Goal: Task Accomplishment & Management: Manage account settings

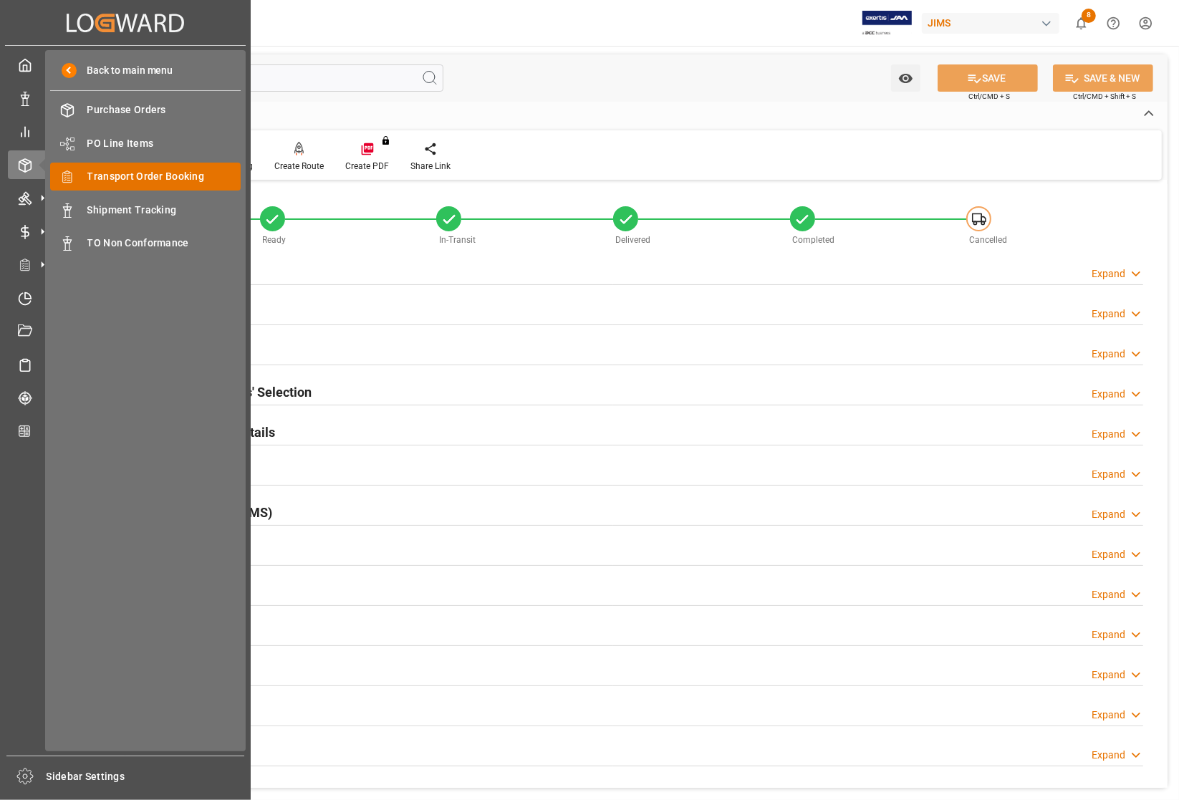
click at [137, 176] on span "Transport Order Booking" at bounding box center [164, 176] width 154 height 15
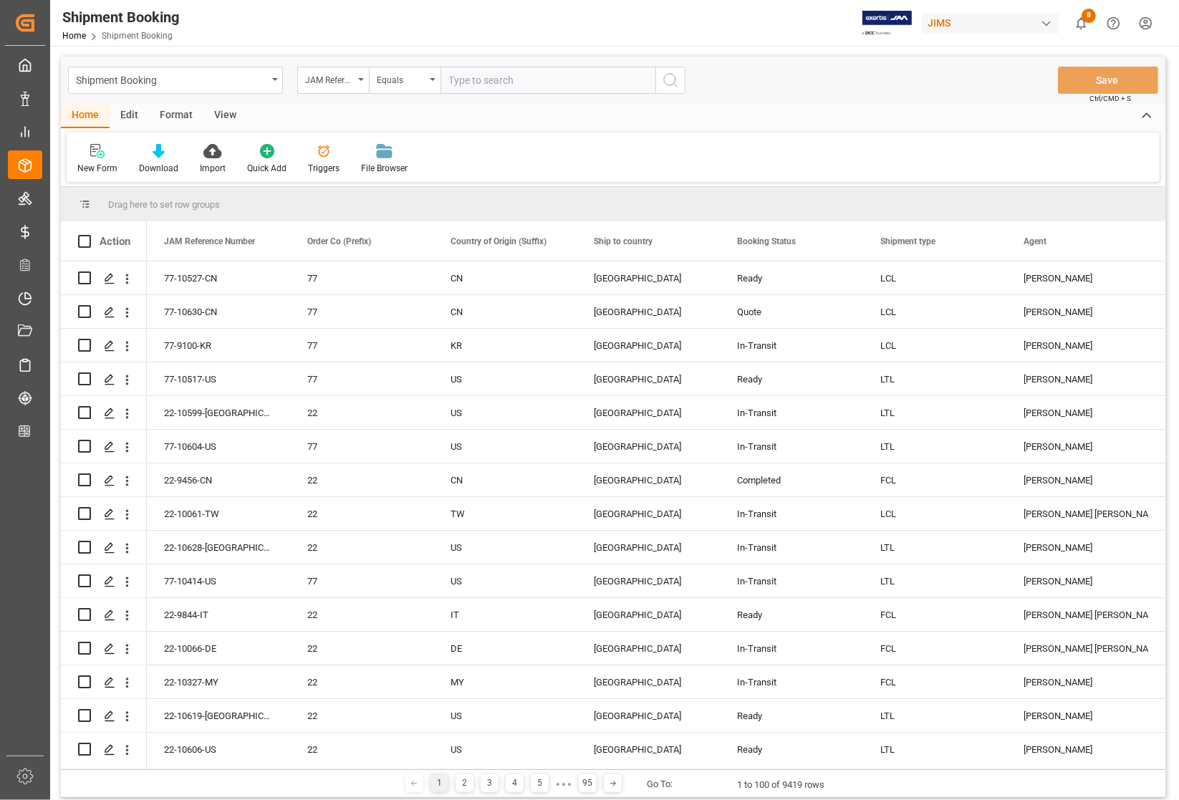
click at [219, 109] on div "View" at bounding box center [225, 116] width 44 height 24
click at [97, 166] on div "Default" at bounding box center [91, 168] width 28 height 13
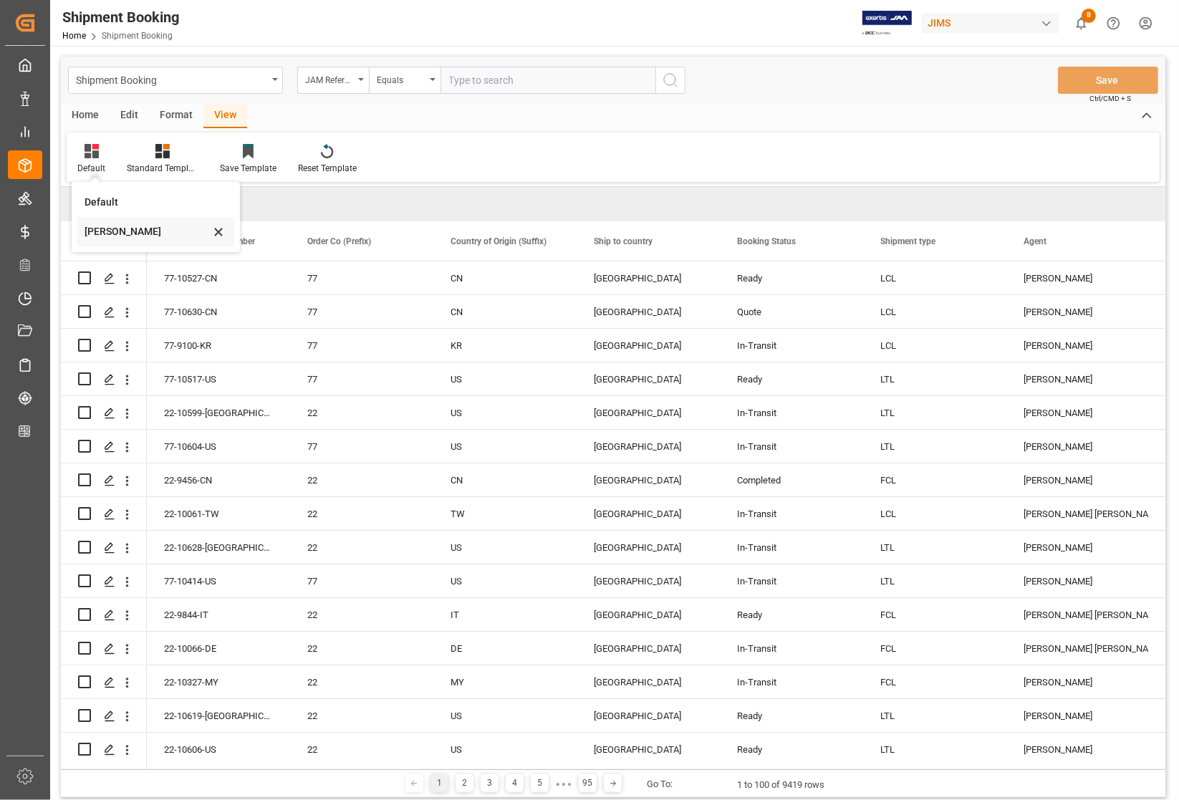
click at [99, 231] on div "[PERSON_NAME]" at bounding box center [147, 231] width 125 height 15
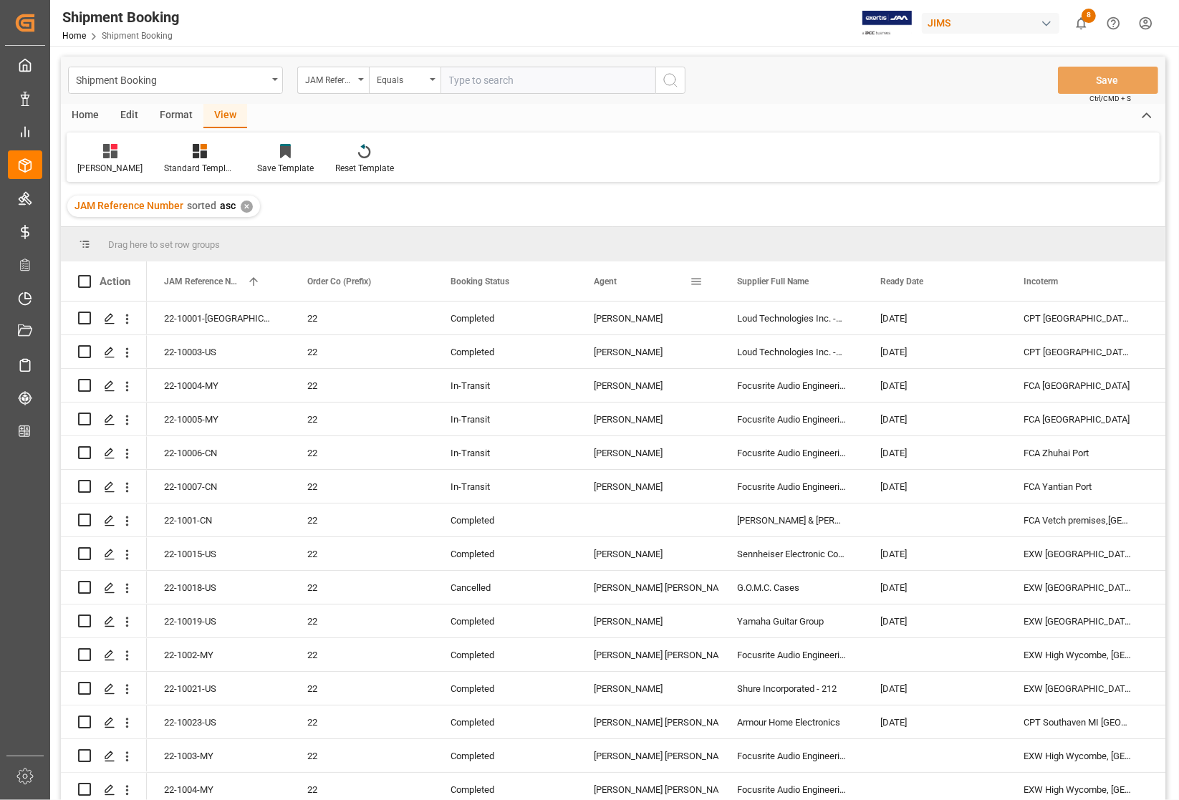
click at [699, 280] on span at bounding box center [696, 281] width 13 height 13
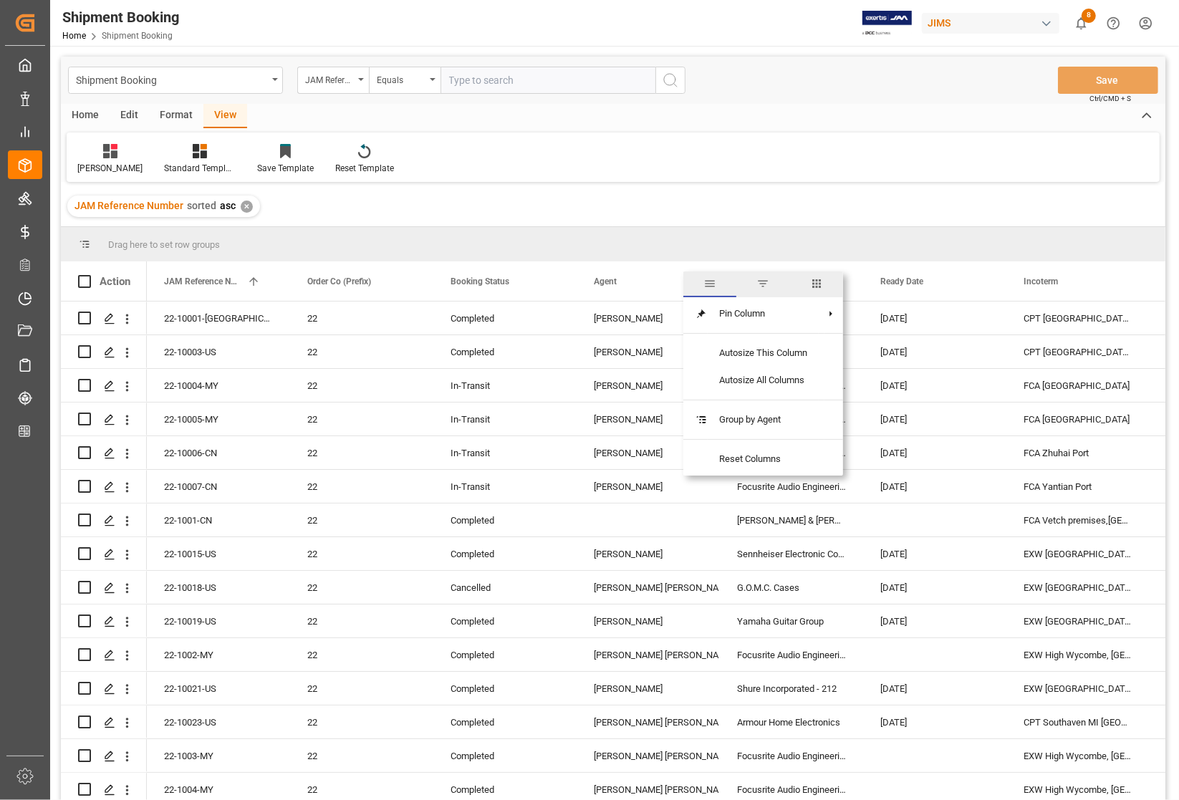
click at [764, 277] on span "filter" at bounding box center [762, 283] width 13 height 13
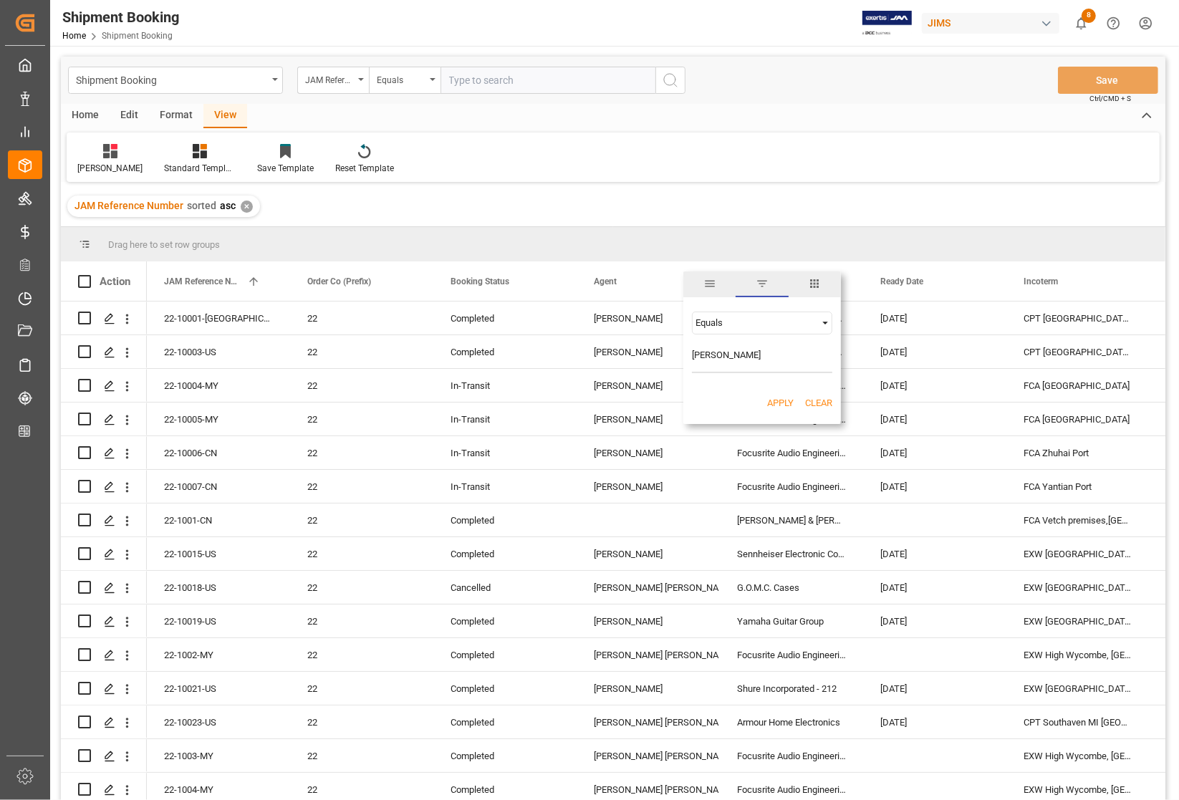
type input "[PERSON_NAME]"
click at [775, 398] on button "Apply" at bounding box center [780, 403] width 27 height 14
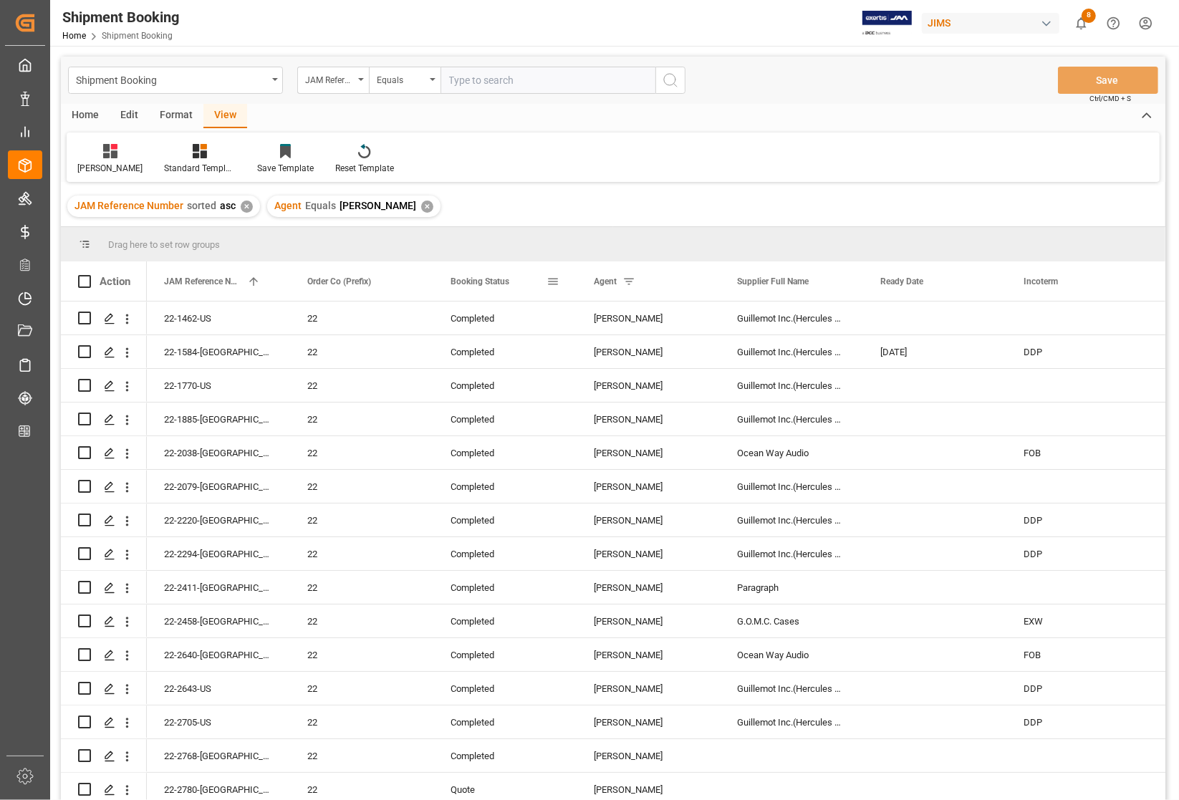
click at [521, 281] on div "Booking Status" at bounding box center [499, 280] width 96 height 39
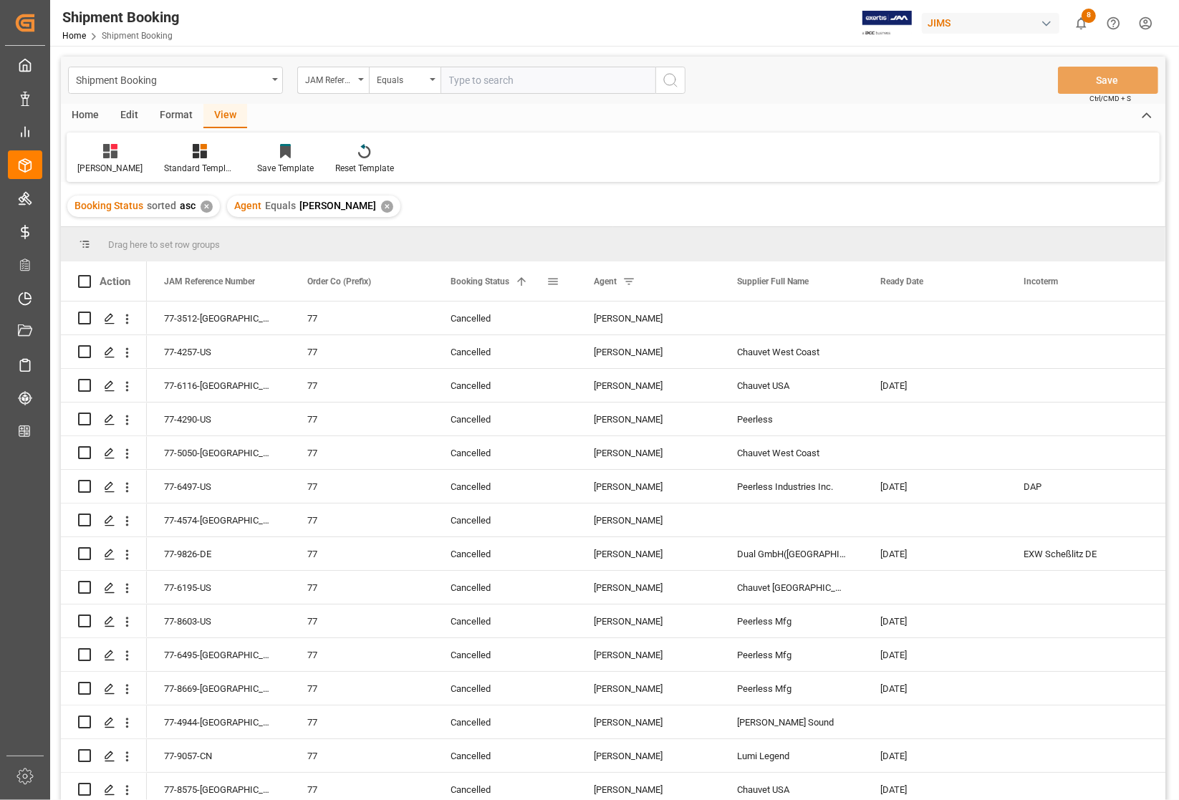
click at [523, 284] on span at bounding box center [521, 281] width 13 height 13
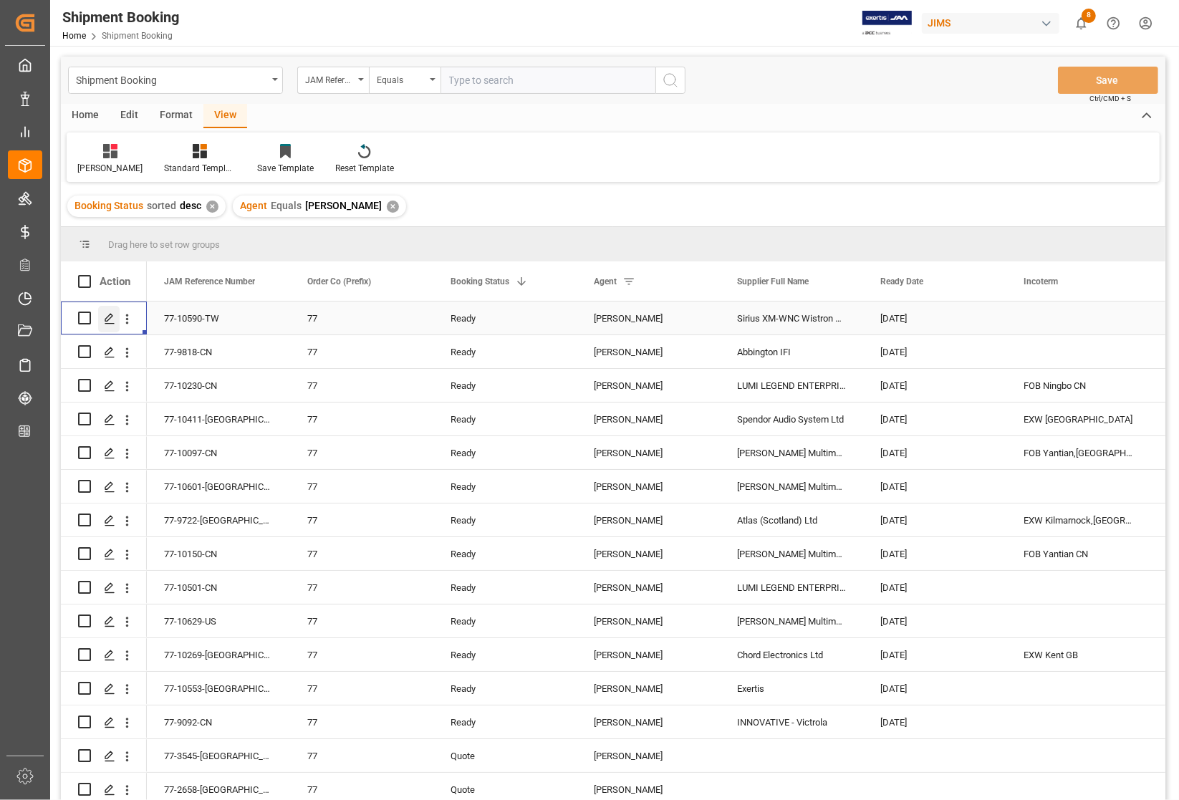
click at [108, 319] on icon "Press SPACE to select this row." at bounding box center [109, 318] width 11 height 11
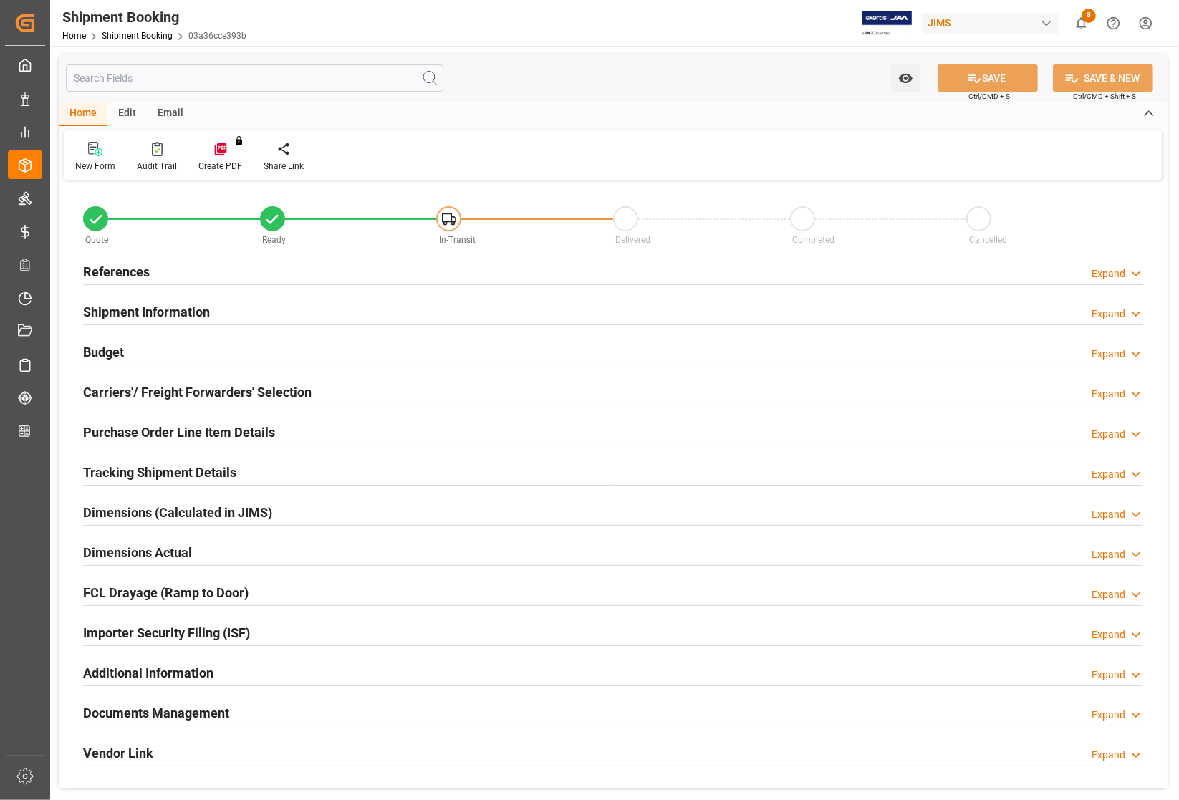
type input "0"
type input "[DATE] 00:00"
click at [99, 267] on h2 "References" at bounding box center [116, 271] width 67 height 19
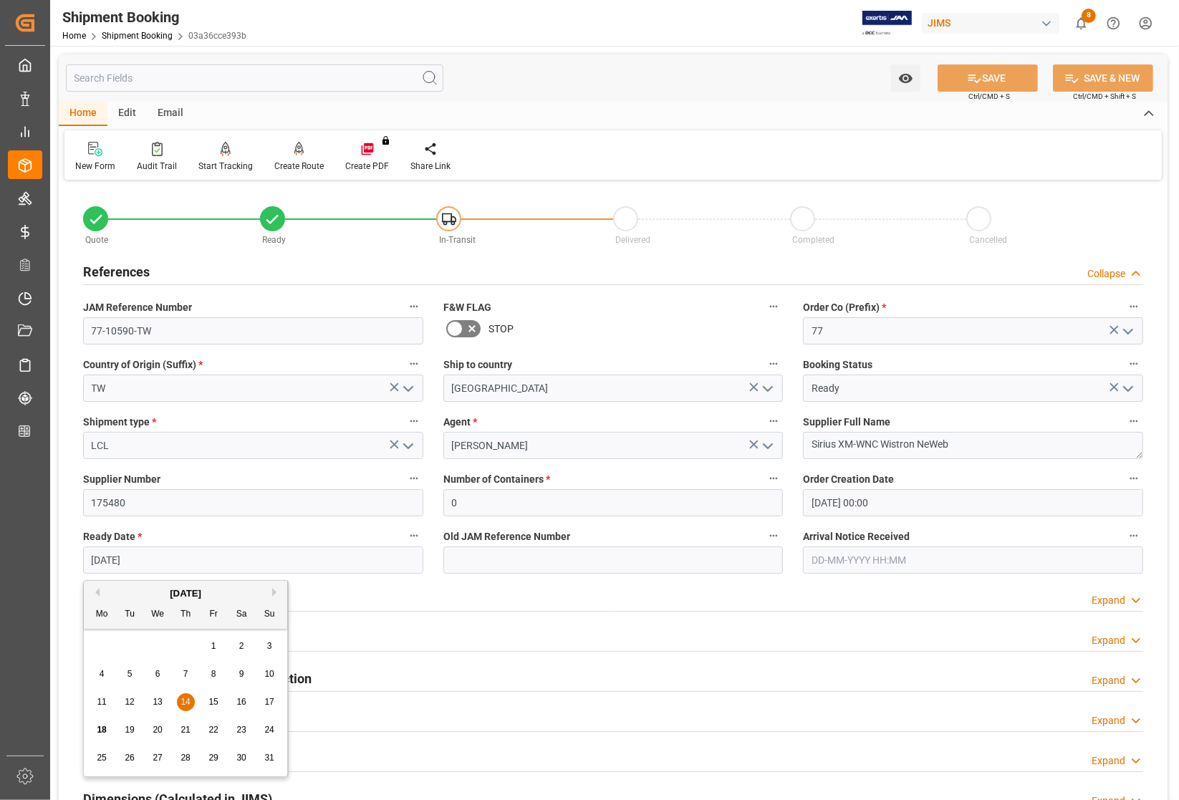
click at [153, 561] on input "[DATE]" at bounding box center [253, 560] width 340 height 27
click at [156, 735] on span "20" at bounding box center [157, 730] width 9 height 10
type input "[DATE]"
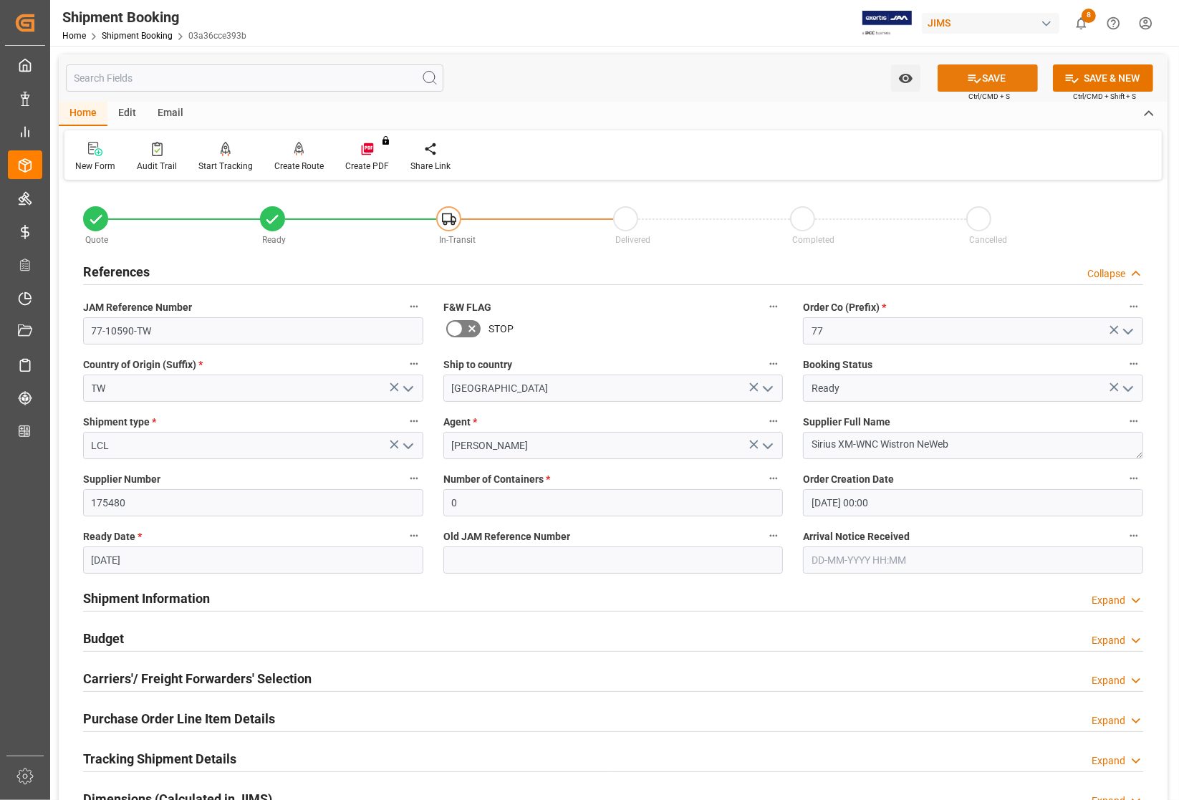
click at [963, 80] on button "SAVE" at bounding box center [988, 77] width 100 height 27
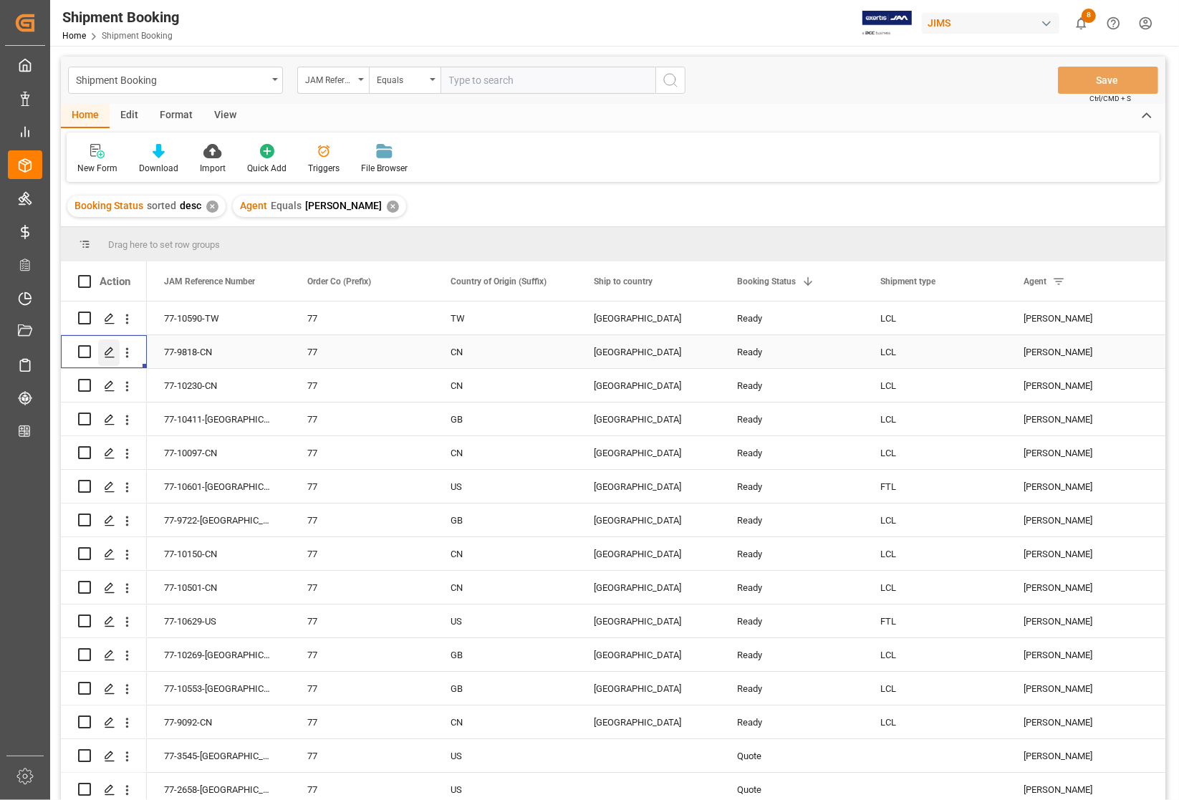
click at [107, 352] on icon "Press SPACE to select this row." at bounding box center [109, 352] width 11 height 11
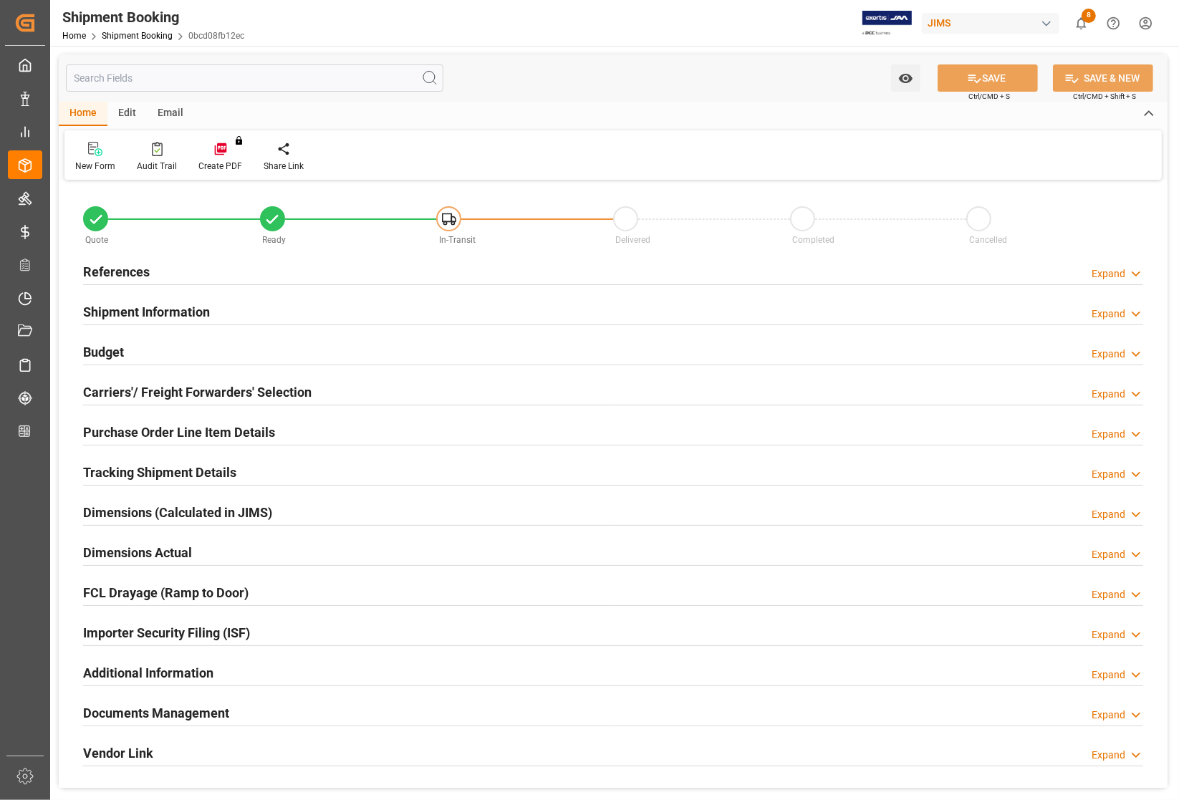
type input "0"
click at [105, 267] on h2 "References" at bounding box center [116, 271] width 67 height 19
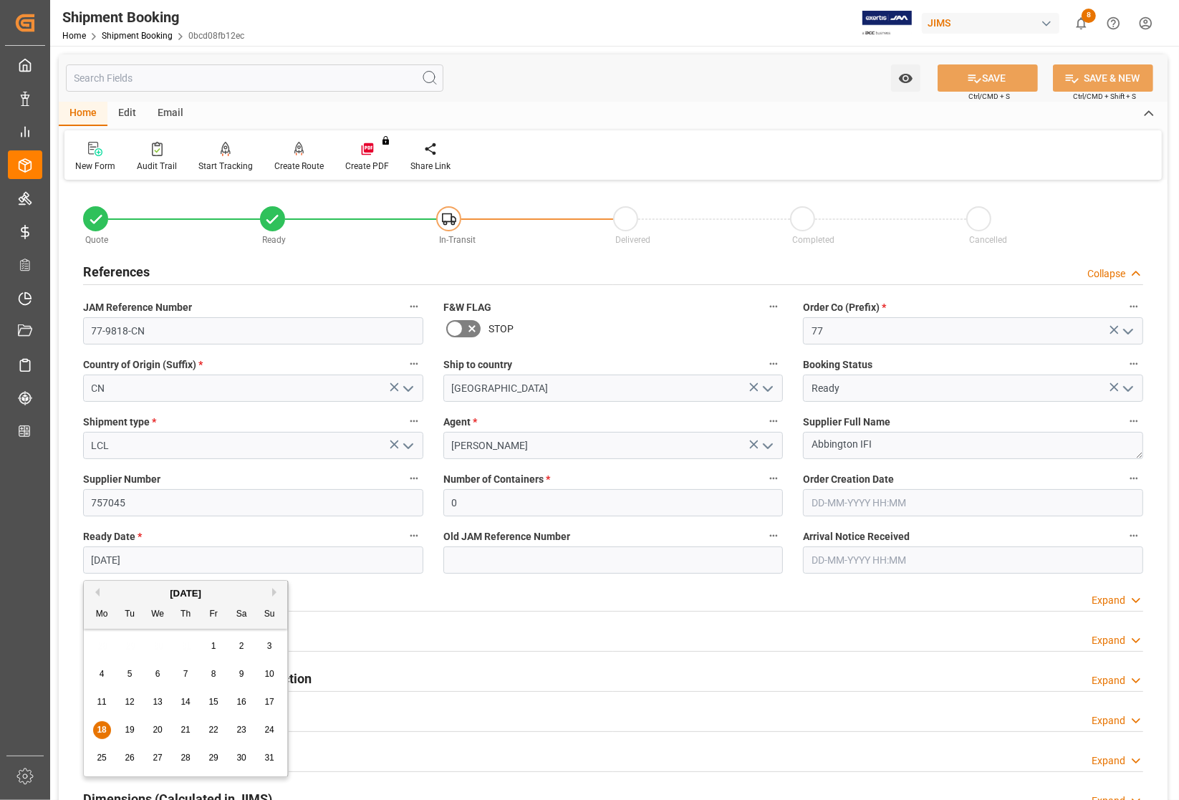
click at [155, 559] on input "[DATE]" at bounding box center [253, 560] width 340 height 27
click at [170, 555] on input "[DATE]" at bounding box center [253, 560] width 340 height 27
click at [124, 741] on div "18 19 20 21 22 23 24" at bounding box center [186, 730] width 196 height 28
click at [152, 731] on div "20" at bounding box center [158, 730] width 18 height 17
type input "[DATE]"
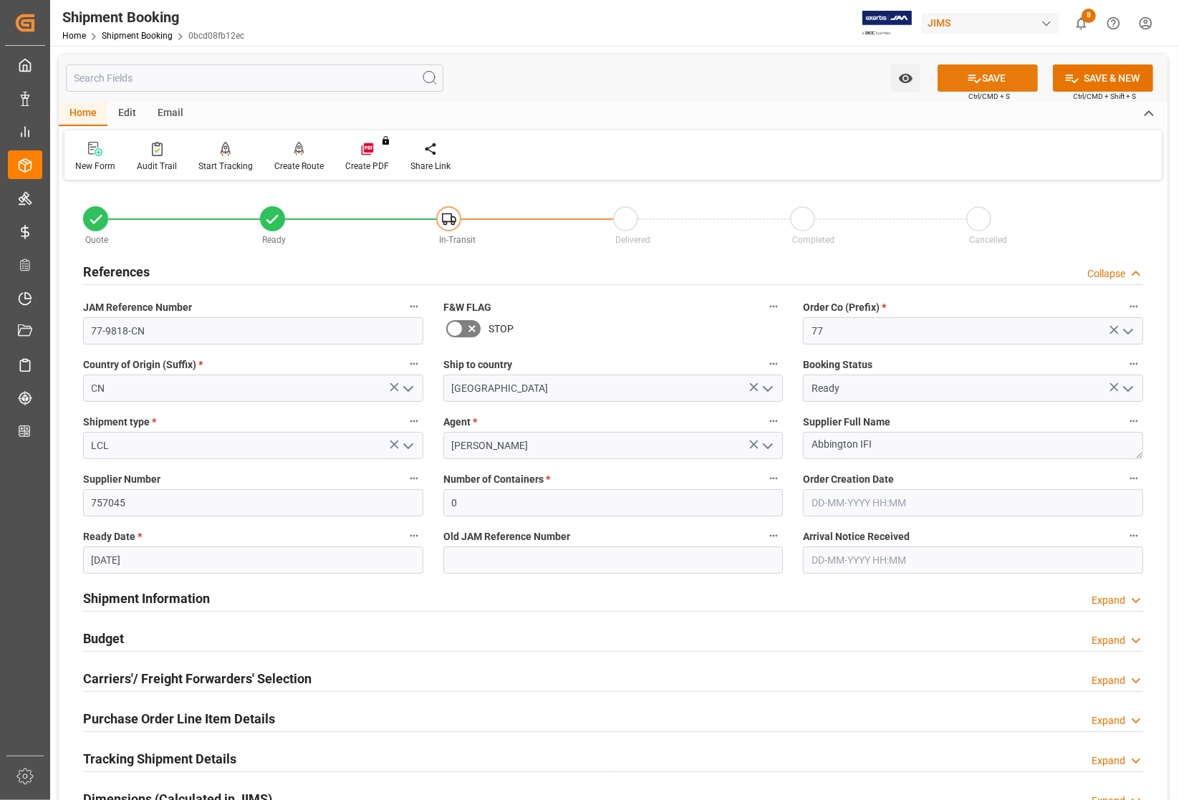
click at [993, 70] on button "SAVE" at bounding box center [988, 77] width 100 height 27
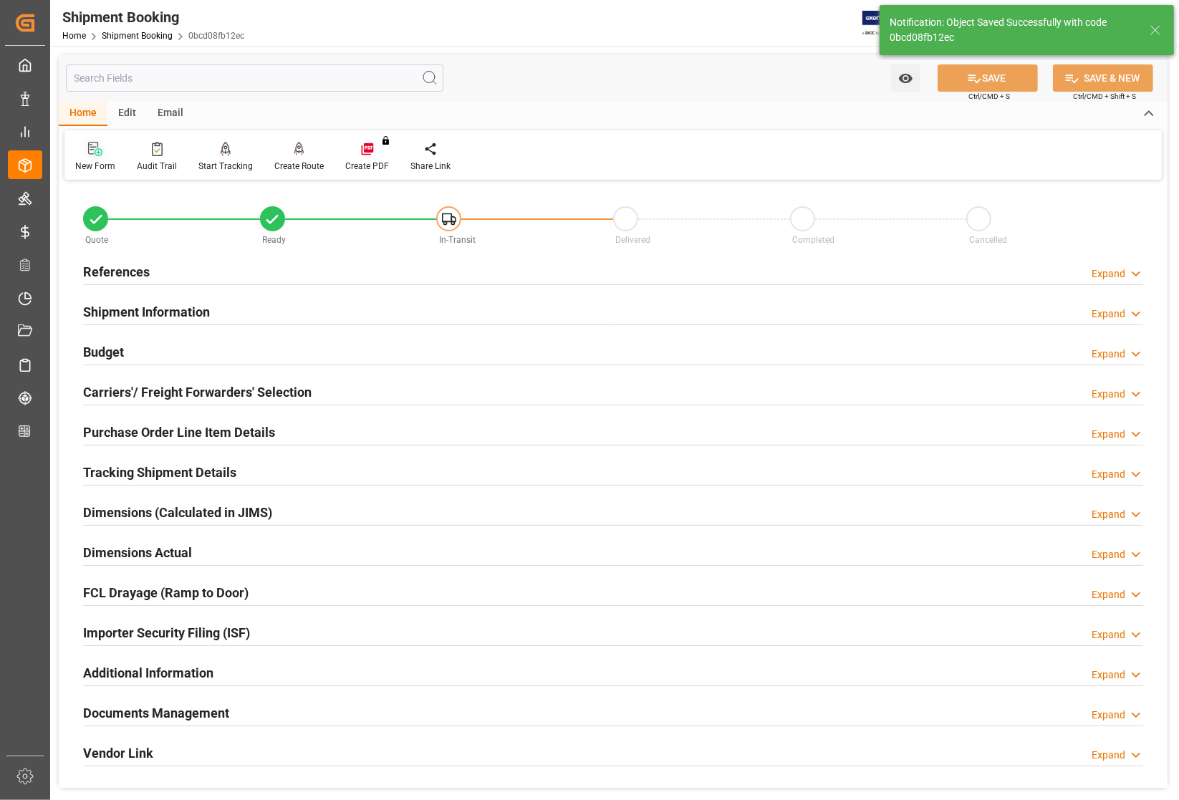
click at [97, 161] on div "New Form" at bounding box center [95, 166] width 40 height 13
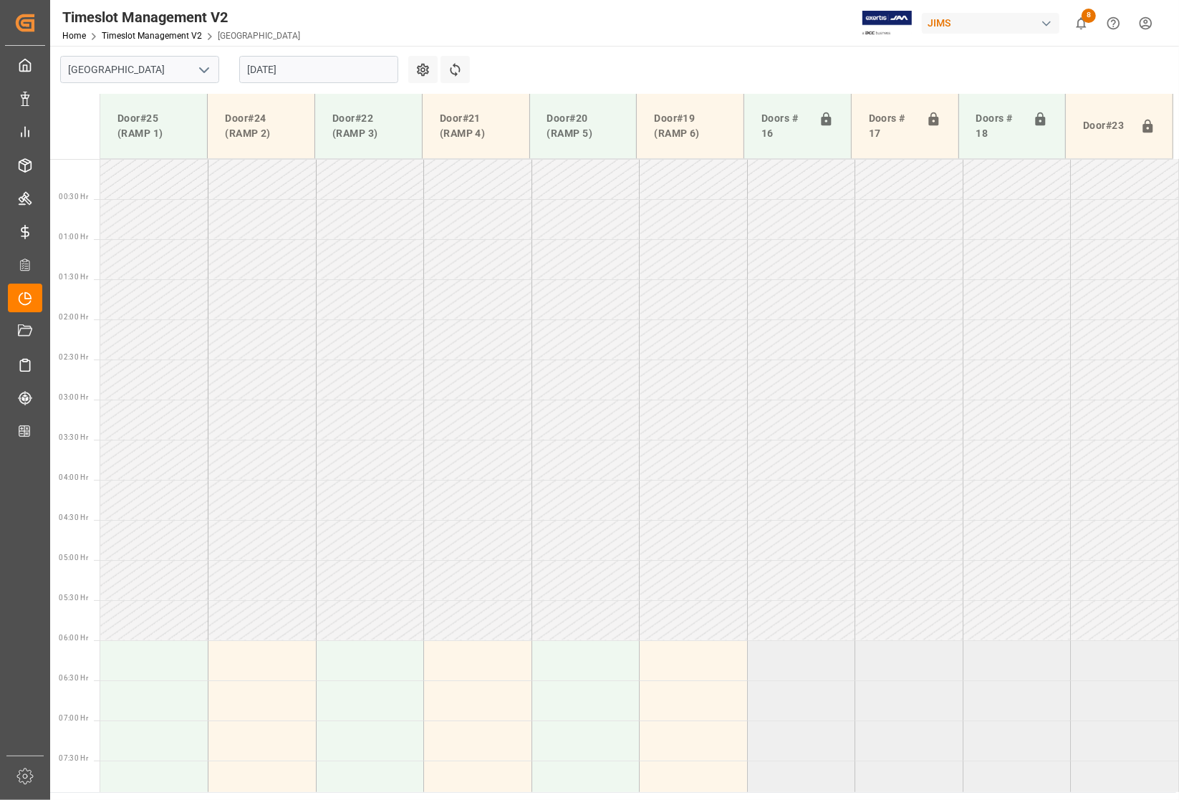
scroll to position [521, 0]
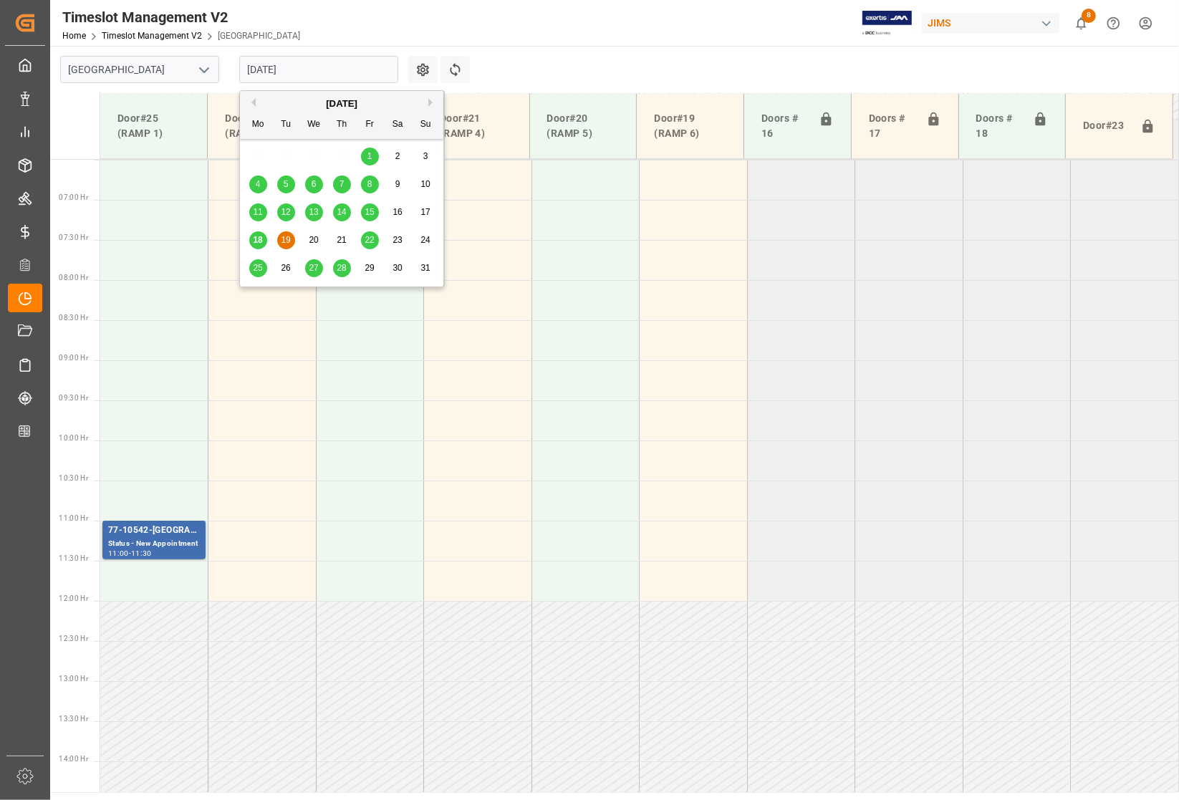
click at [294, 70] on input "[DATE]" at bounding box center [318, 69] width 159 height 27
click at [287, 235] on span "19" at bounding box center [285, 240] width 9 height 10
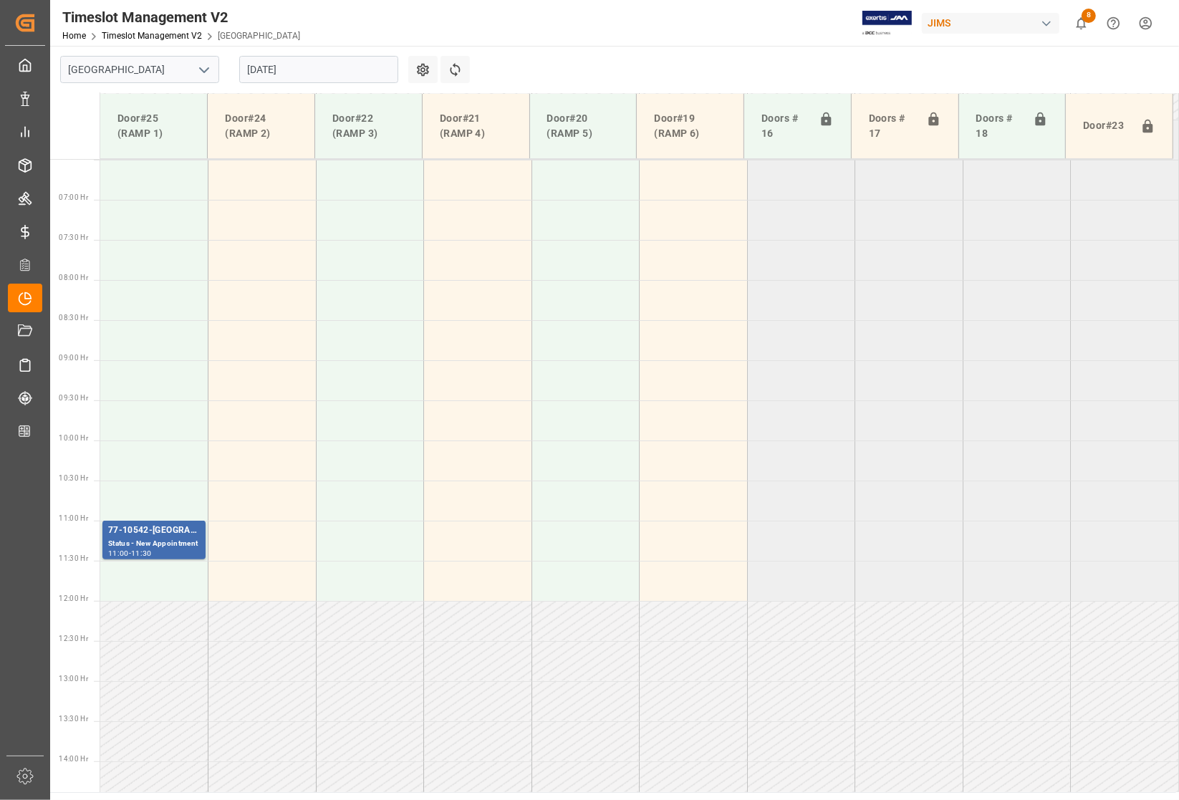
click at [309, 74] on input "[DATE]" at bounding box center [318, 69] width 159 height 27
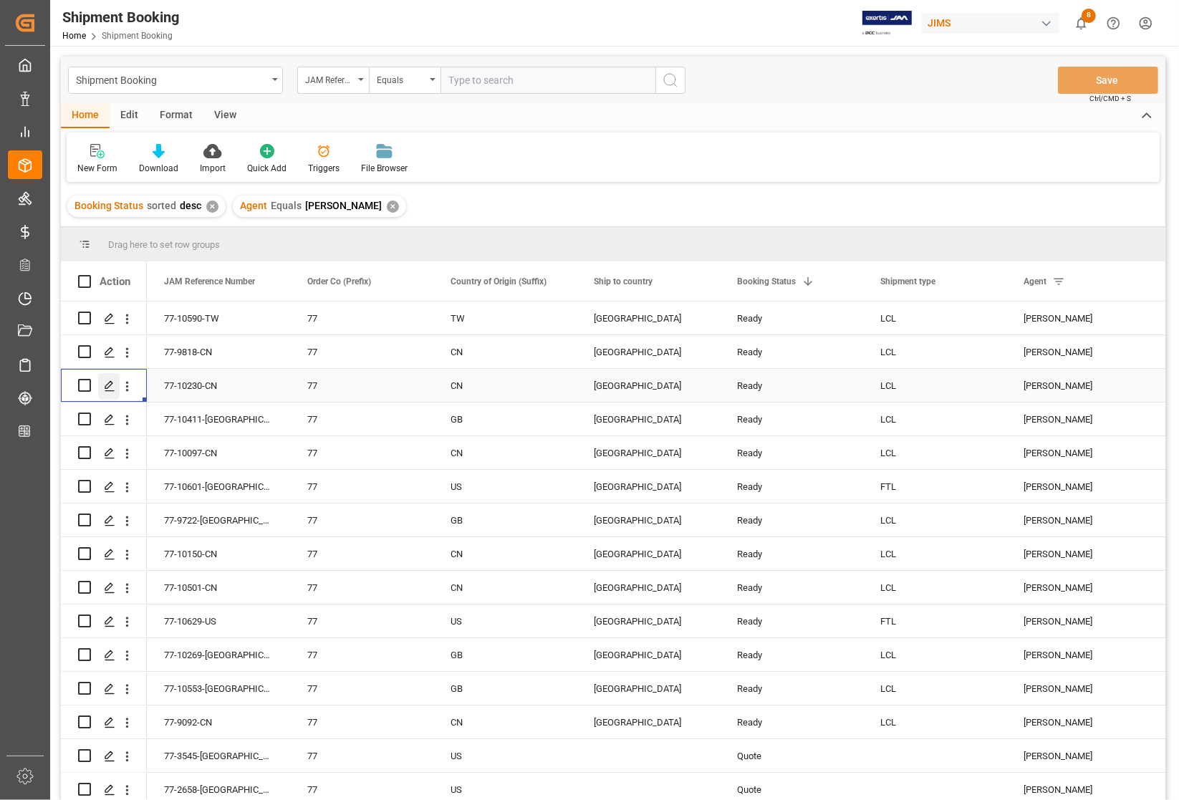
click at [105, 387] on polygon "Press SPACE to select this row." at bounding box center [108, 384] width 7 height 7
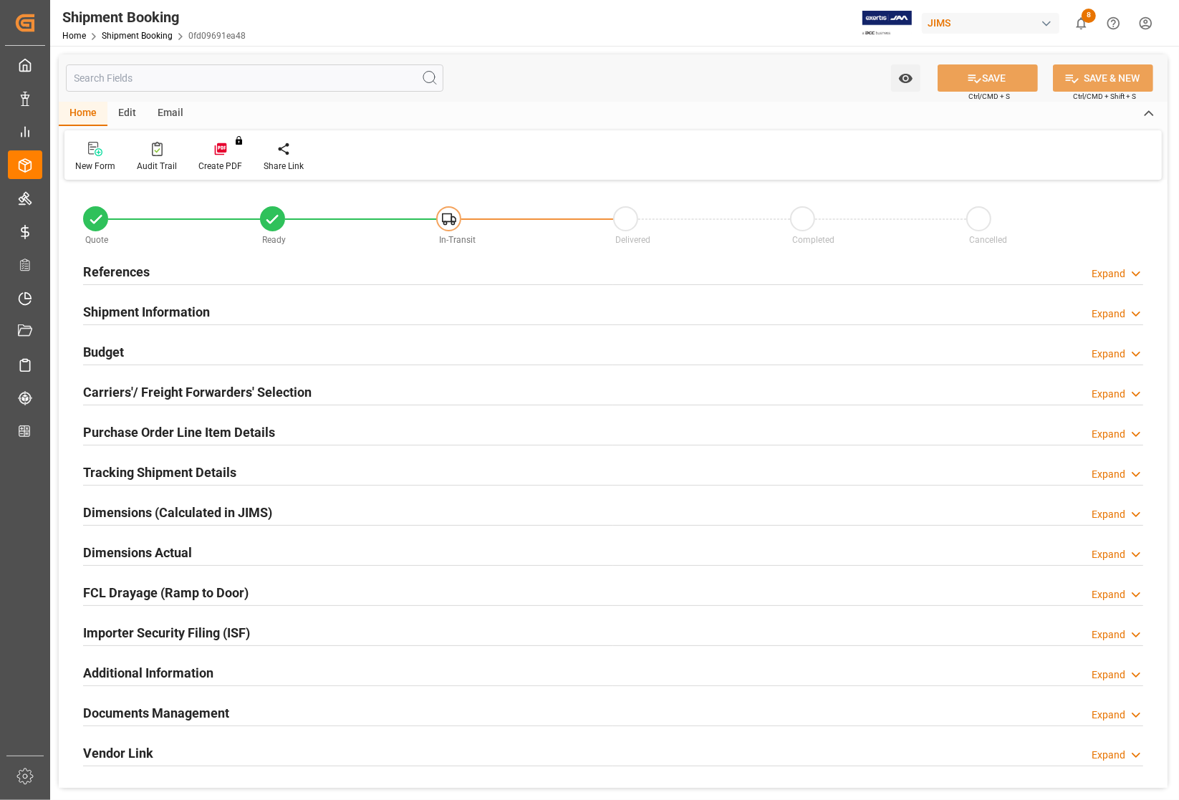
type input "0"
type input "[DATE]"
click at [99, 269] on h2 "References" at bounding box center [116, 271] width 67 height 19
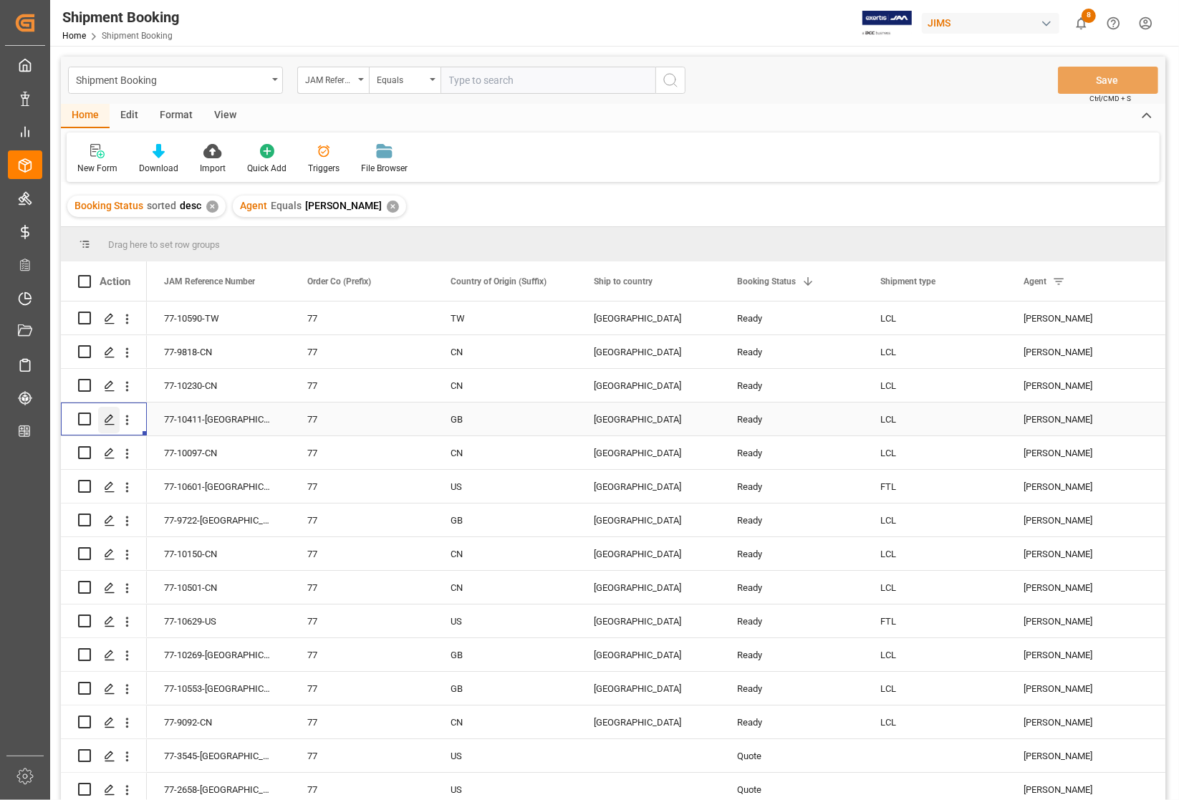
click at [108, 420] on icon "Press SPACE to select this row." at bounding box center [109, 419] width 11 height 11
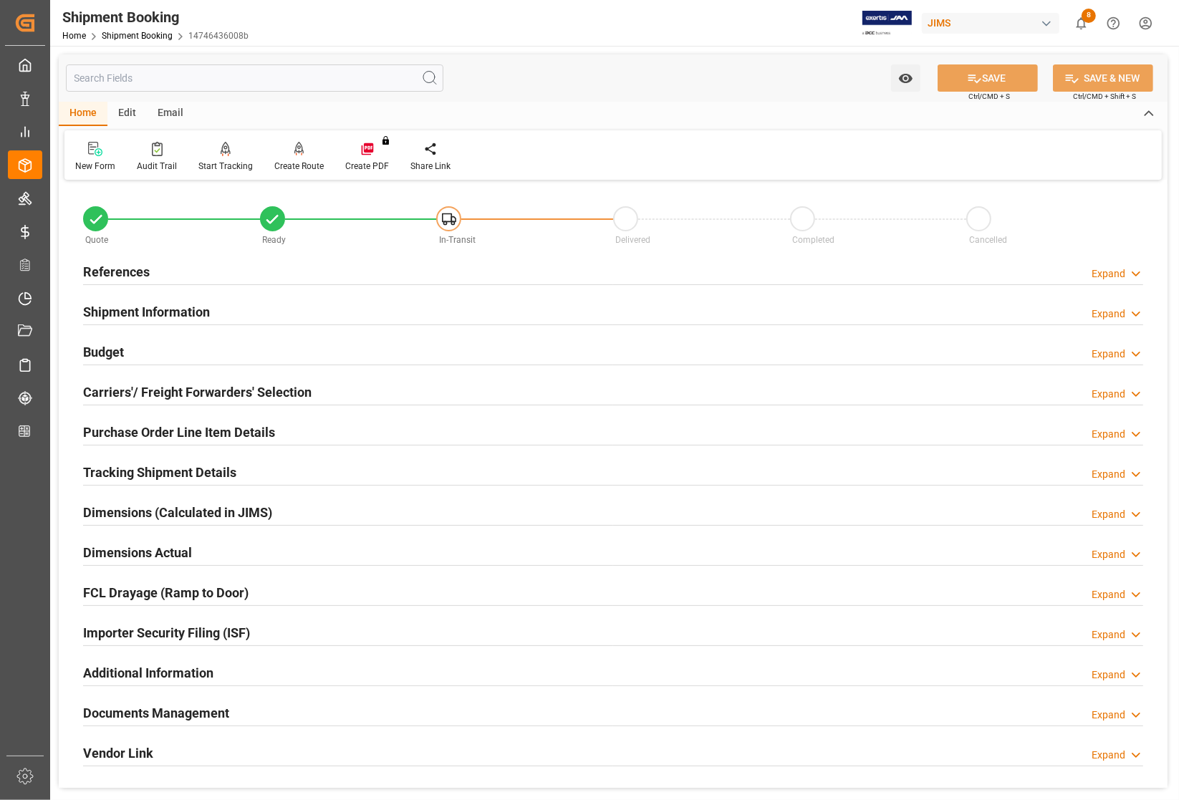
click at [101, 265] on h2 "References" at bounding box center [116, 271] width 67 height 19
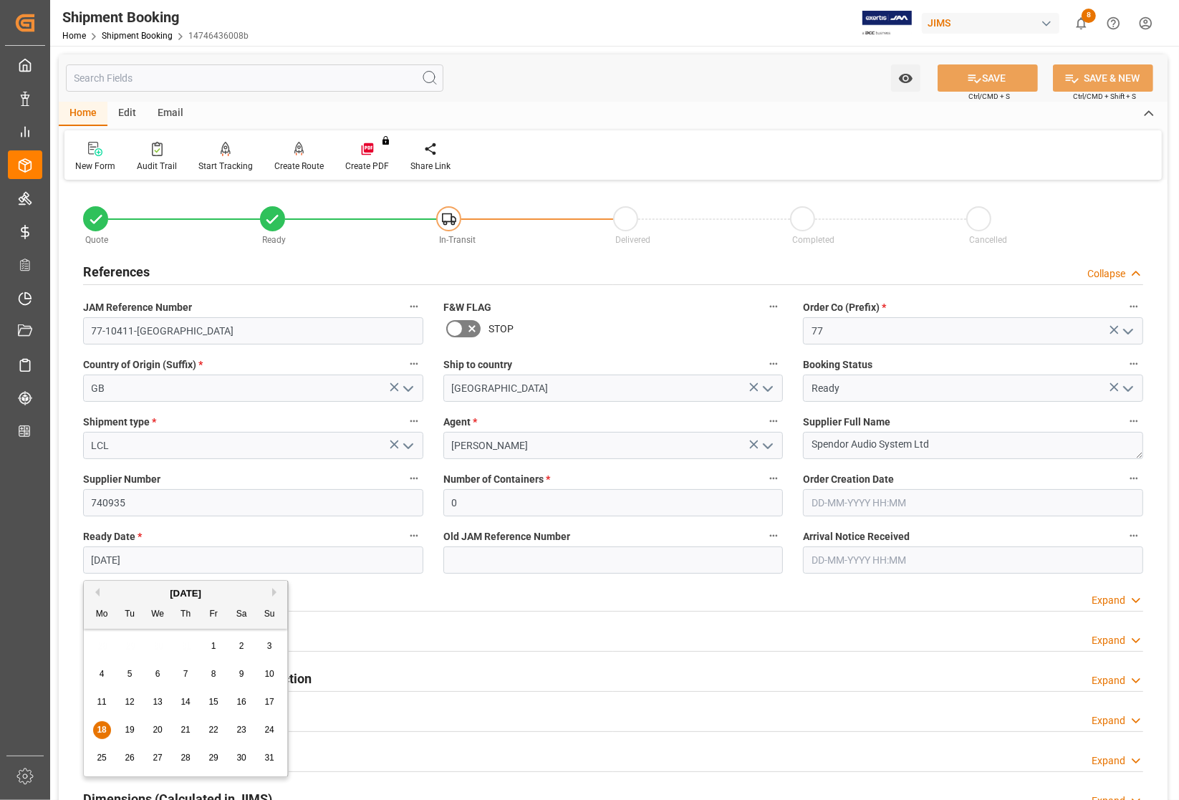
click at [209, 568] on input "[DATE]" at bounding box center [253, 560] width 340 height 27
click at [122, 745] on div "25 26 27 28 29 30 31" at bounding box center [186, 758] width 196 height 28
click at [211, 729] on span "22" at bounding box center [212, 730] width 9 height 10
type input "[DATE]"
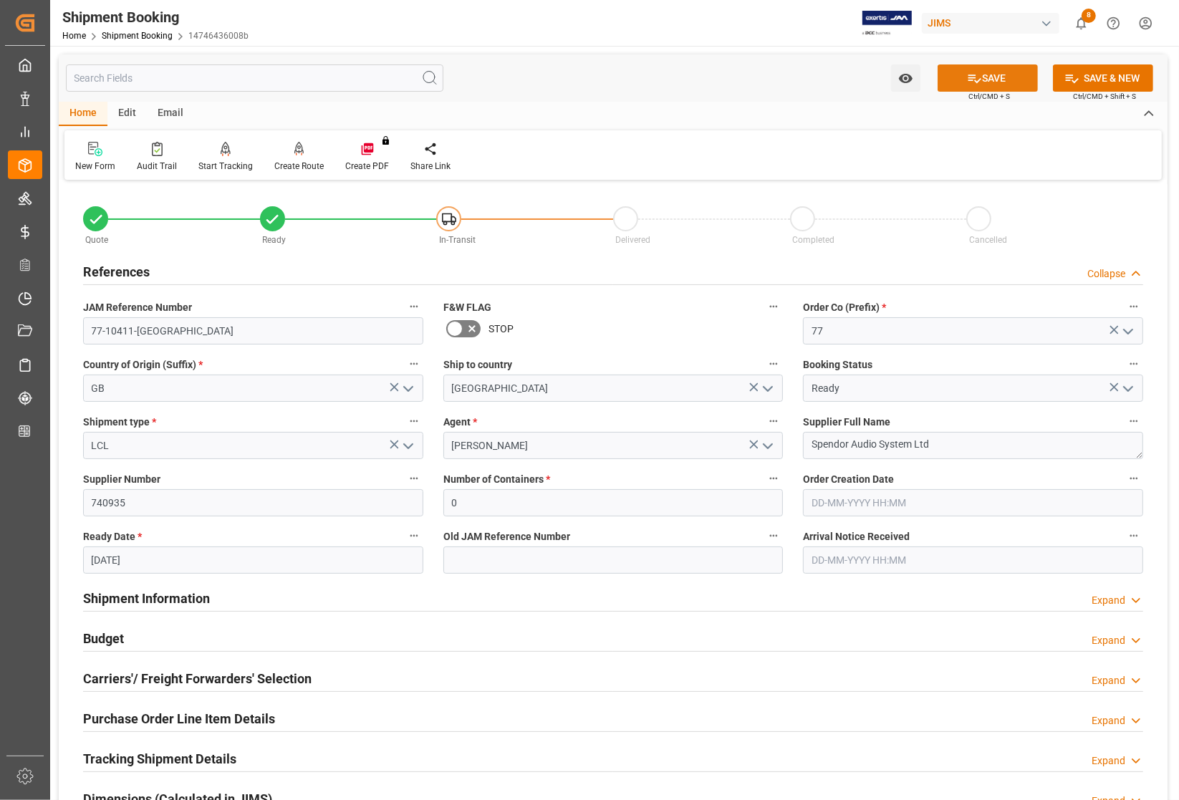
click at [961, 77] on button "SAVE" at bounding box center [988, 77] width 100 height 27
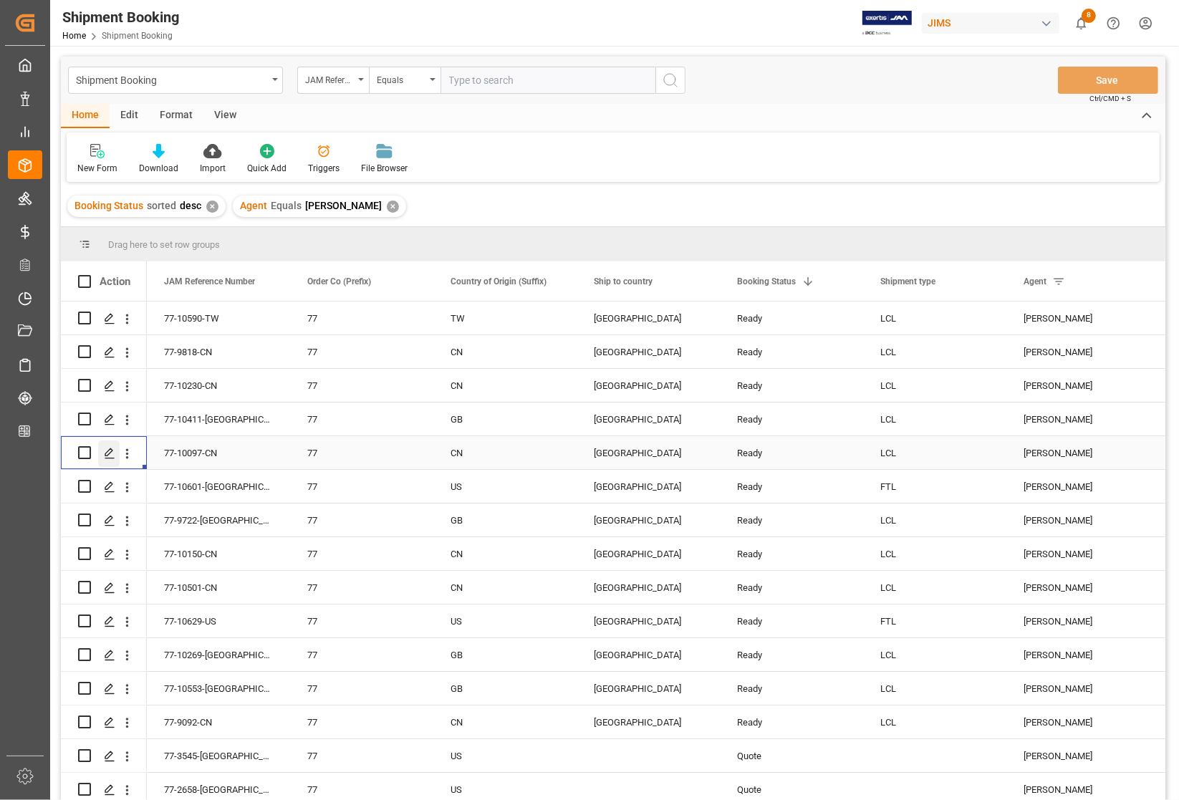
click at [109, 453] on polygon "Press SPACE to select this row." at bounding box center [108, 451] width 7 height 7
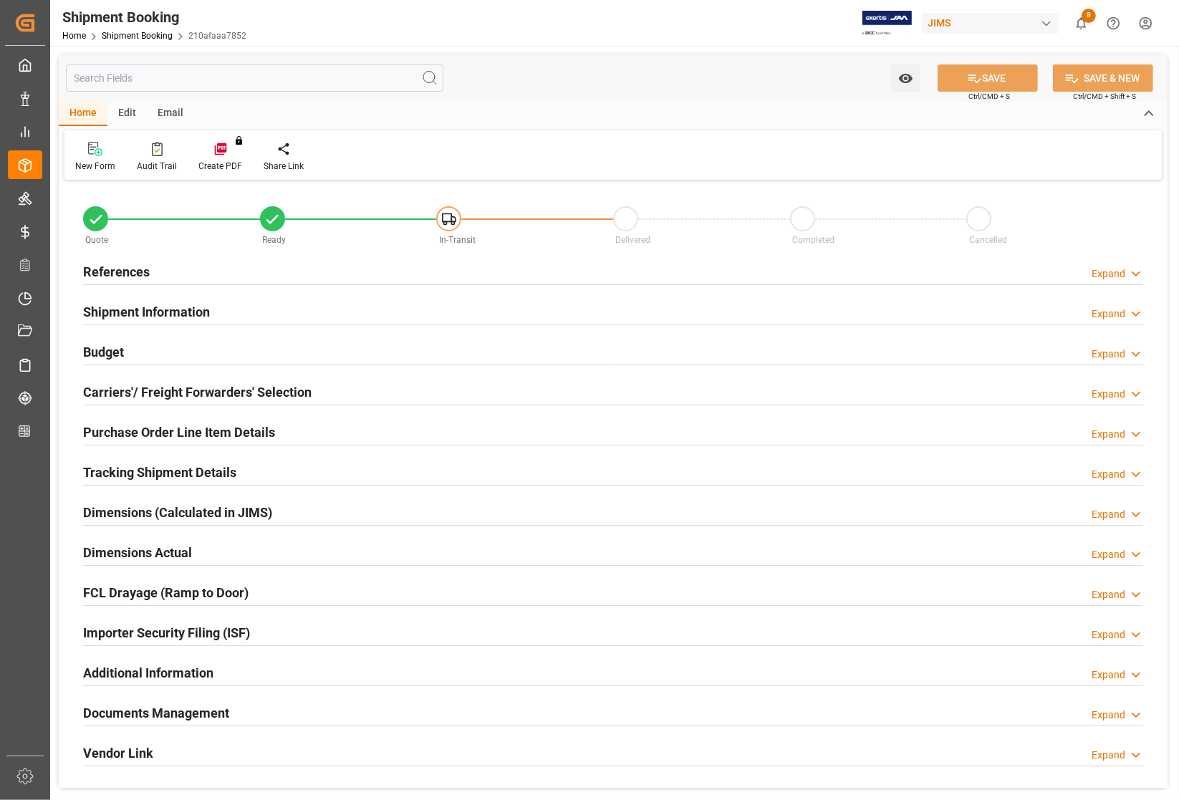
type input "0"
type input "[DATE]"
click at [113, 266] on h2 "References" at bounding box center [116, 271] width 67 height 19
